Goal: Task Accomplishment & Management: Complete application form

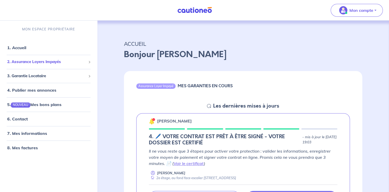
click at [54, 62] on span "2. Assurance Loyers Impayés" at bounding box center [46, 62] width 79 height 6
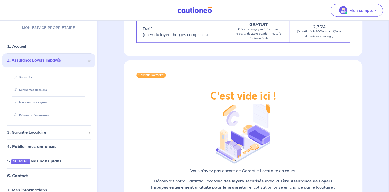
scroll to position [607, 0]
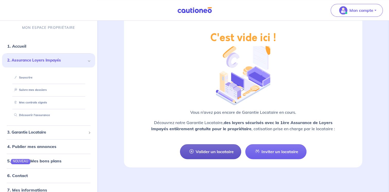
click at [199, 147] on link "Valider un locataire" at bounding box center [210, 151] width 61 height 15
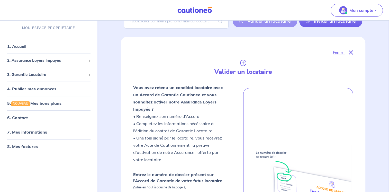
scroll to position [31, 0]
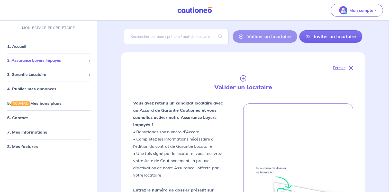
click at [72, 60] on span "2. Assurance Loyers Impayés" at bounding box center [46, 61] width 79 height 6
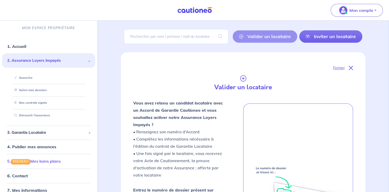
click at [17, 160] on link "5. NOUVEAU Mes bons plans" at bounding box center [33, 160] width 53 height 5
click at [27, 77] on link "Souscrire" at bounding box center [22, 77] width 20 height 4
click at [24, 78] on link "Souscrire" at bounding box center [22, 77] width 20 height 4
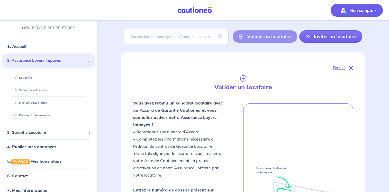
click at [353, 10] on p "Mon compte" at bounding box center [361, 10] width 24 height 6
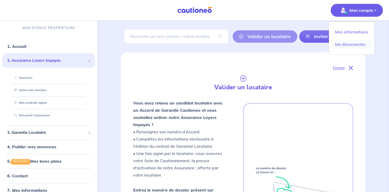
click at [356, 44] on link "Me déconnecter" at bounding box center [350, 44] width 41 height 8
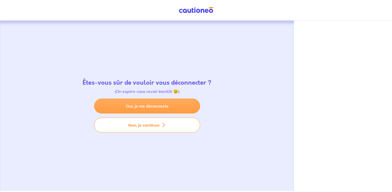
click at [145, 101] on link "Oui, je me déconnecte" at bounding box center [147, 105] width 106 height 15
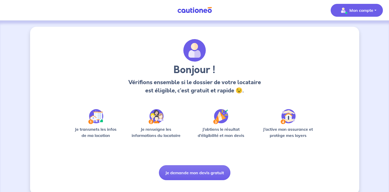
click at [360, 8] on p "Mon compte" at bounding box center [361, 10] width 24 height 6
click at [347, 30] on link "Mes informations" at bounding box center [350, 32] width 41 height 8
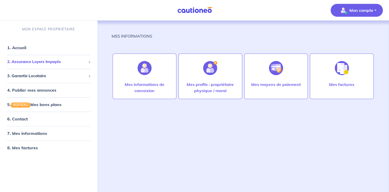
click at [44, 62] on span "2. Assurance Loyers Impayés" at bounding box center [46, 62] width 79 height 6
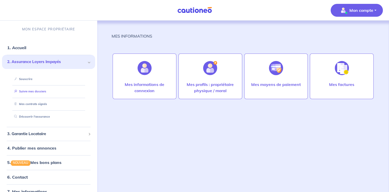
click at [35, 92] on link "Suivre mes dossiers" at bounding box center [29, 91] width 34 height 4
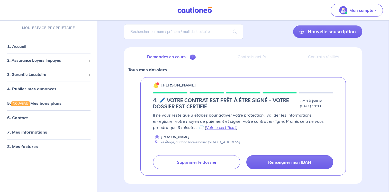
scroll to position [51, 0]
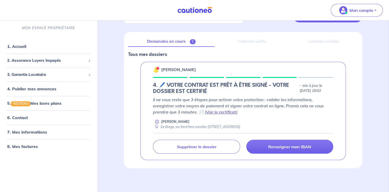
click at [206, 110] on link "Voir le certificat" at bounding box center [221, 111] width 30 height 5
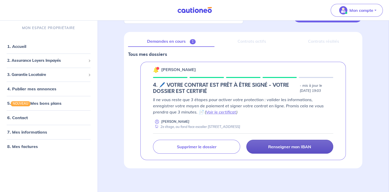
click at [312, 148] on link "Renseigner mon IBAN" at bounding box center [289, 146] width 87 height 14
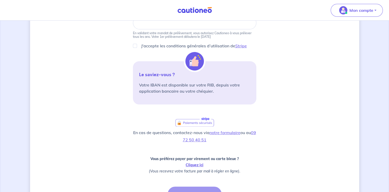
scroll to position [110, 0]
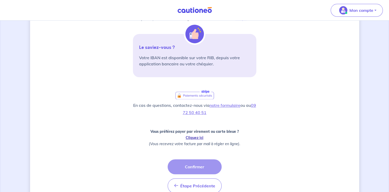
click at [192, 137] on link "Cliquez ici" at bounding box center [194, 137] width 18 height 5
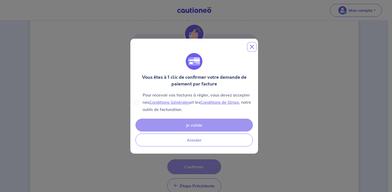
click at [251, 47] on button "Close" at bounding box center [252, 47] width 8 height 8
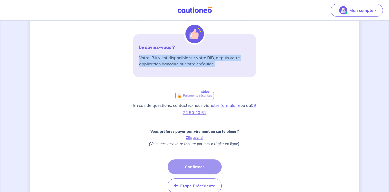
drag, startPoint x: 386, startPoint y: 78, endPoint x: 389, endPoint y: 36, distance: 41.5
click at [388, 36] on html "Mon compte Me déconnecter 3 Informations bail Informations propriétaire Paiemen…" at bounding box center [194, 53] width 389 height 327
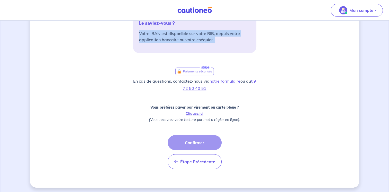
scroll to position [134, 0]
click at [196, 112] on link "Cliquez ici" at bounding box center [194, 113] width 18 height 5
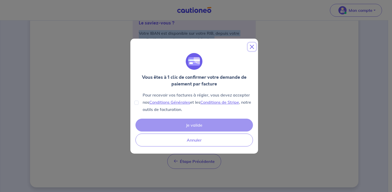
click at [252, 47] on button "Close" at bounding box center [252, 47] width 8 height 8
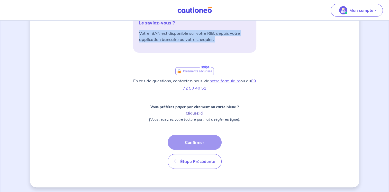
click at [191, 112] on link "Cliquez ici" at bounding box center [194, 113] width 18 height 5
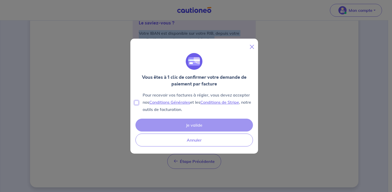
click at [136, 103] on input "Pour recevoir vos factures à régler, vous devez accepter nos Conditions Général…" at bounding box center [137, 102] width 4 height 4
checkbox input "true"
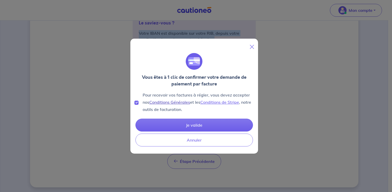
click at [185, 102] on link "Conditions Générales" at bounding box center [169, 101] width 41 height 5
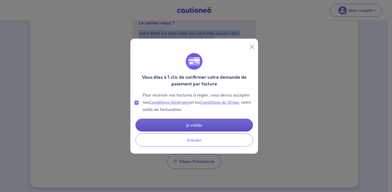
click at [201, 125] on button "Je valide" at bounding box center [195, 124] width 118 height 13
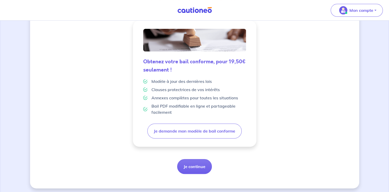
scroll to position [131, 0]
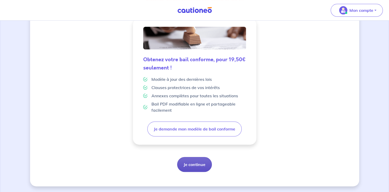
click at [198, 165] on button "Je continue" at bounding box center [194, 164] width 35 height 15
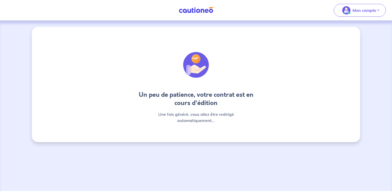
click at [198, 165] on div "Un peu de patience, votre contrat est en cours d'édition Une fois généré, vous …" at bounding box center [196, 106] width 392 height 170
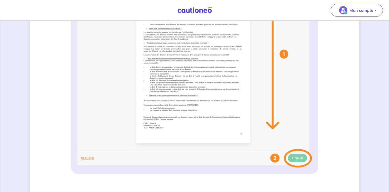
scroll to position [181, 0]
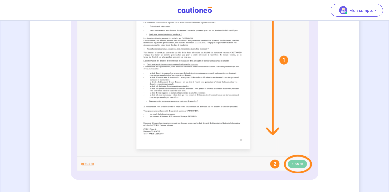
click at [203, 111] on img at bounding box center [194, 71] width 234 height 204
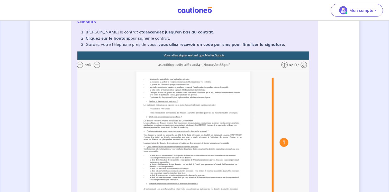
scroll to position [67, 0]
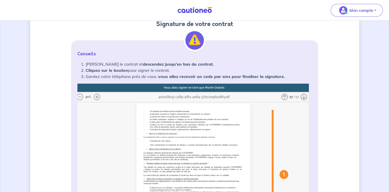
click at [94, 95] on img at bounding box center [194, 185] width 234 height 204
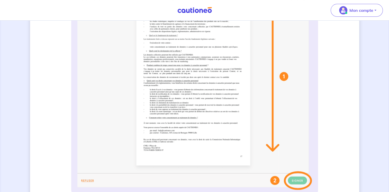
scroll to position [86, 0]
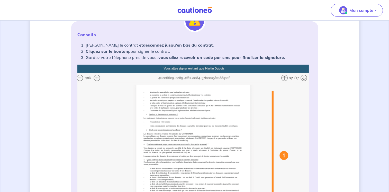
click at [283, 77] on img at bounding box center [194, 166] width 234 height 204
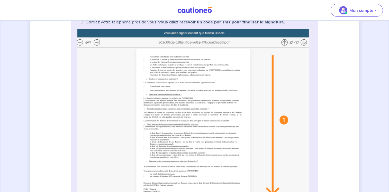
scroll to position [95, 0]
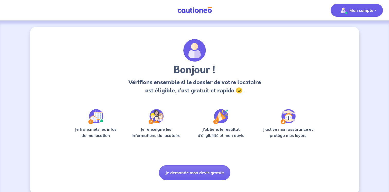
click at [361, 9] on p "Mon compte" at bounding box center [361, 10] width 24 height 6
click at [352, 43] on link "Me déconnecter" at bounding box center [350, 44] width 41 height 8
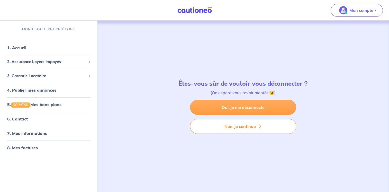
click at [229, 106] on link "Oui, je me déconnecte" at bounding box center [243, 107] width 106 height 15
